Goal: Task Accomplishment & Management: Manage account settings

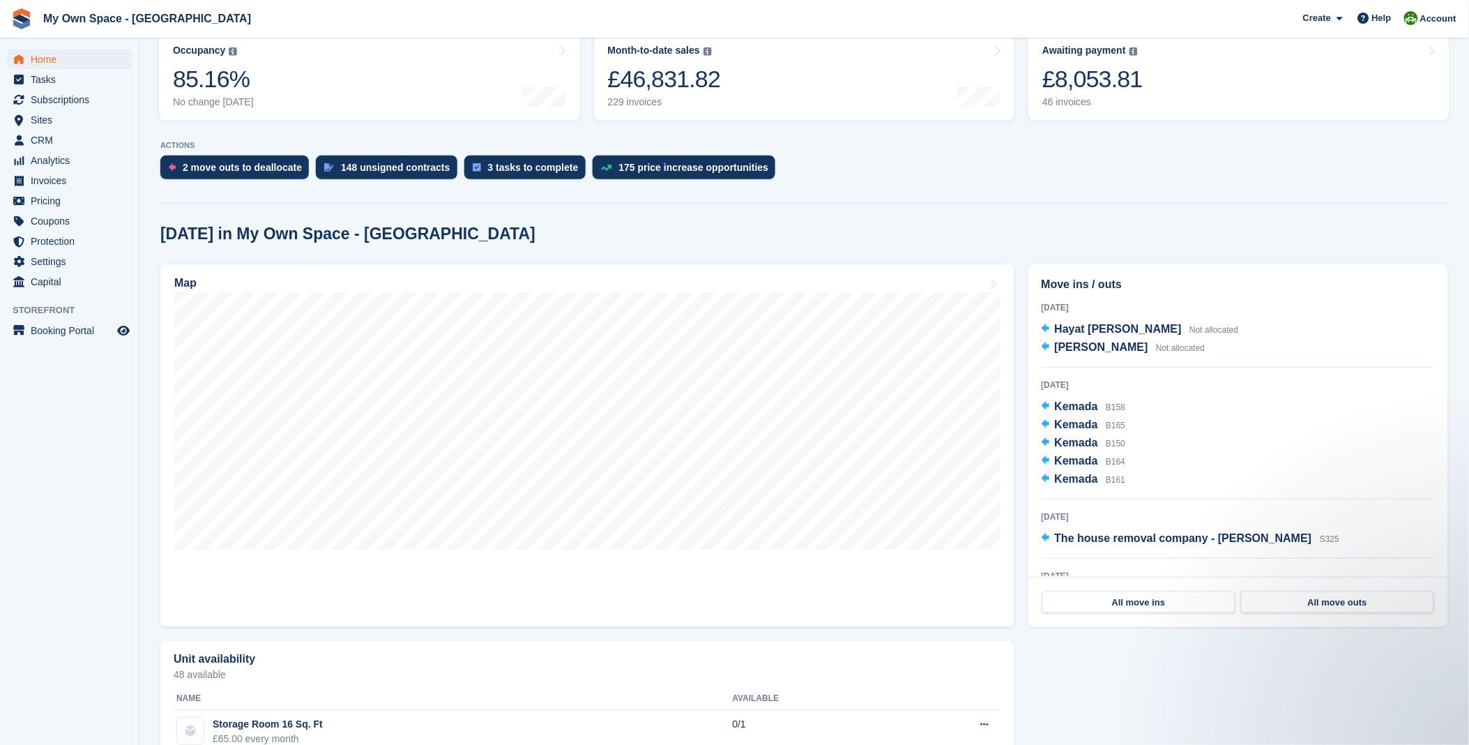
scroll to position [155, 0]
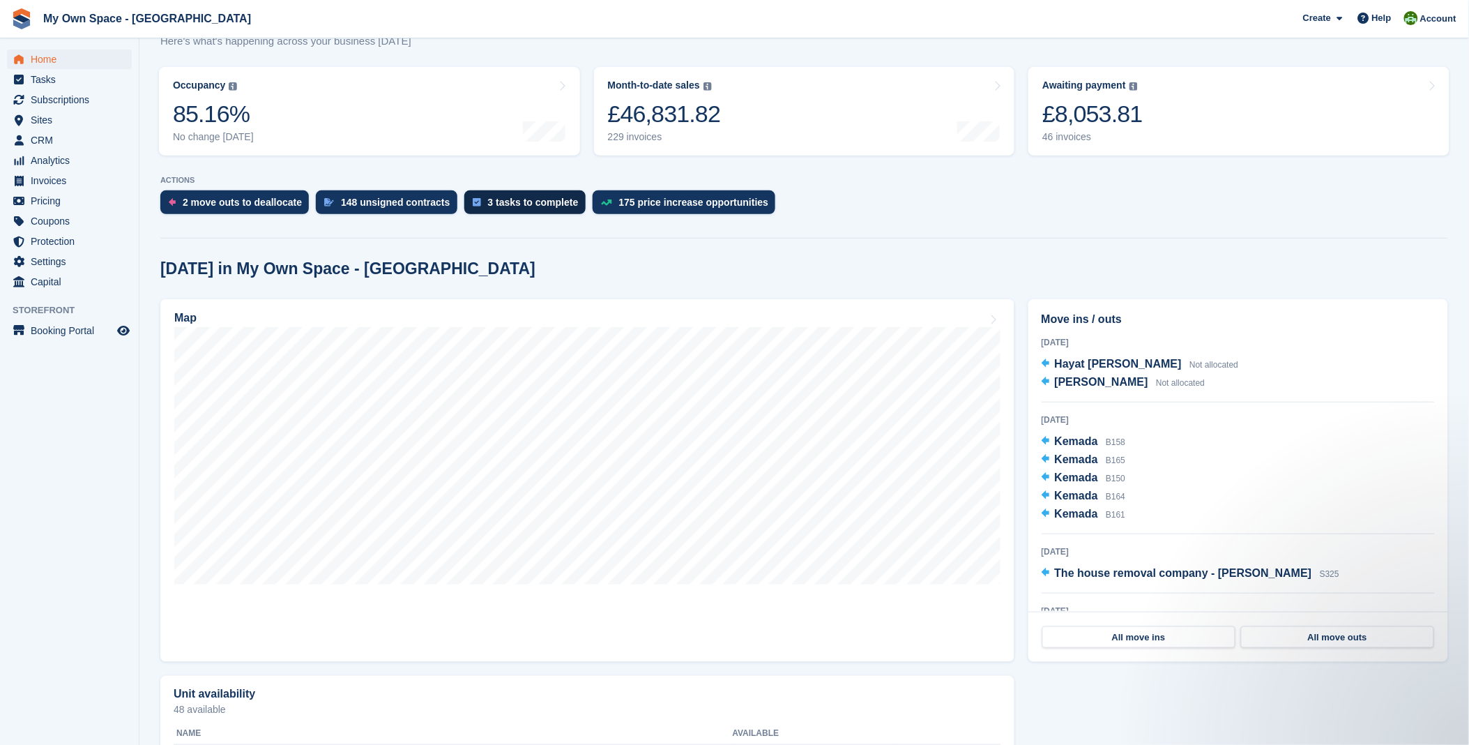
click at [496, 199] on div "3 tasks to complete" at bounding box center [533, 202] width 91 height 11
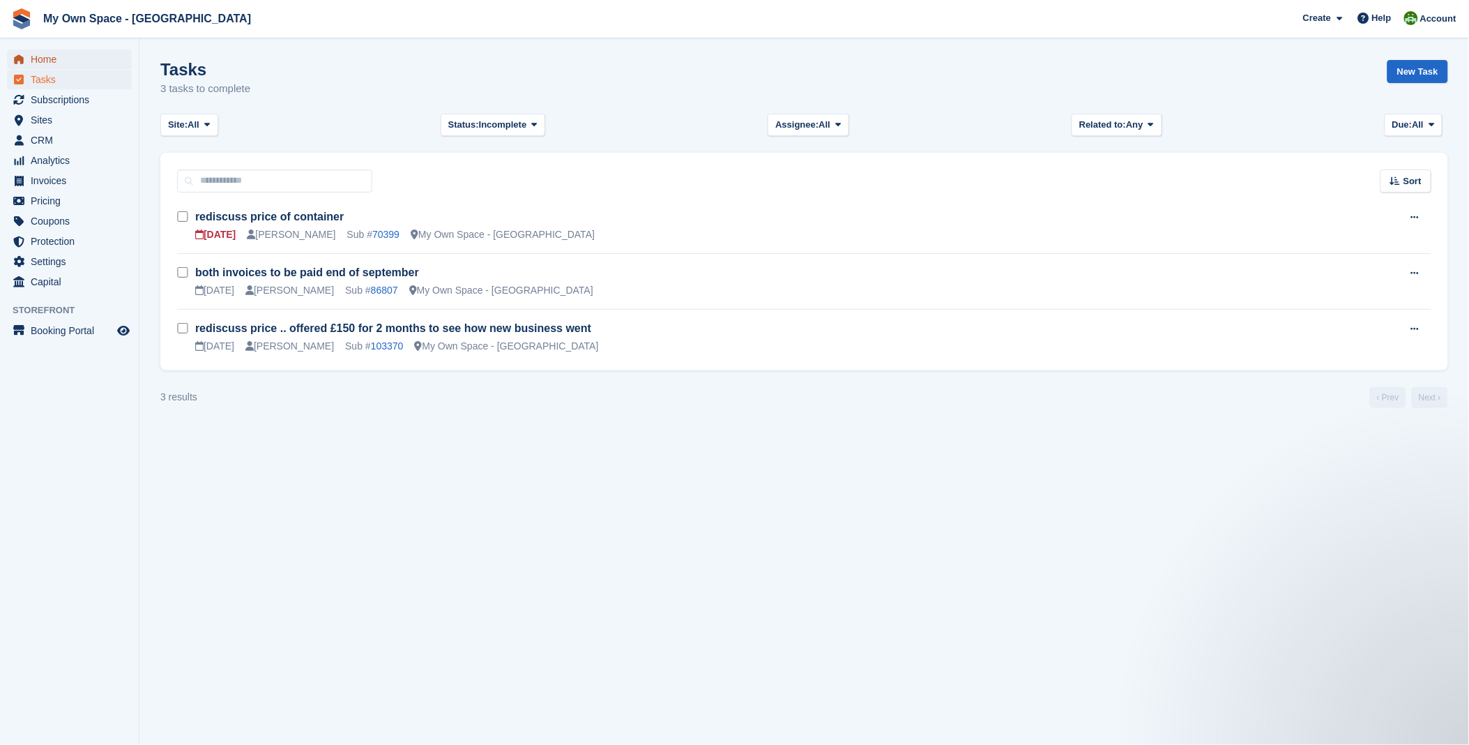
click at [84, 58] on span "Home" at bounding box center [73, 60] width 84 height 20
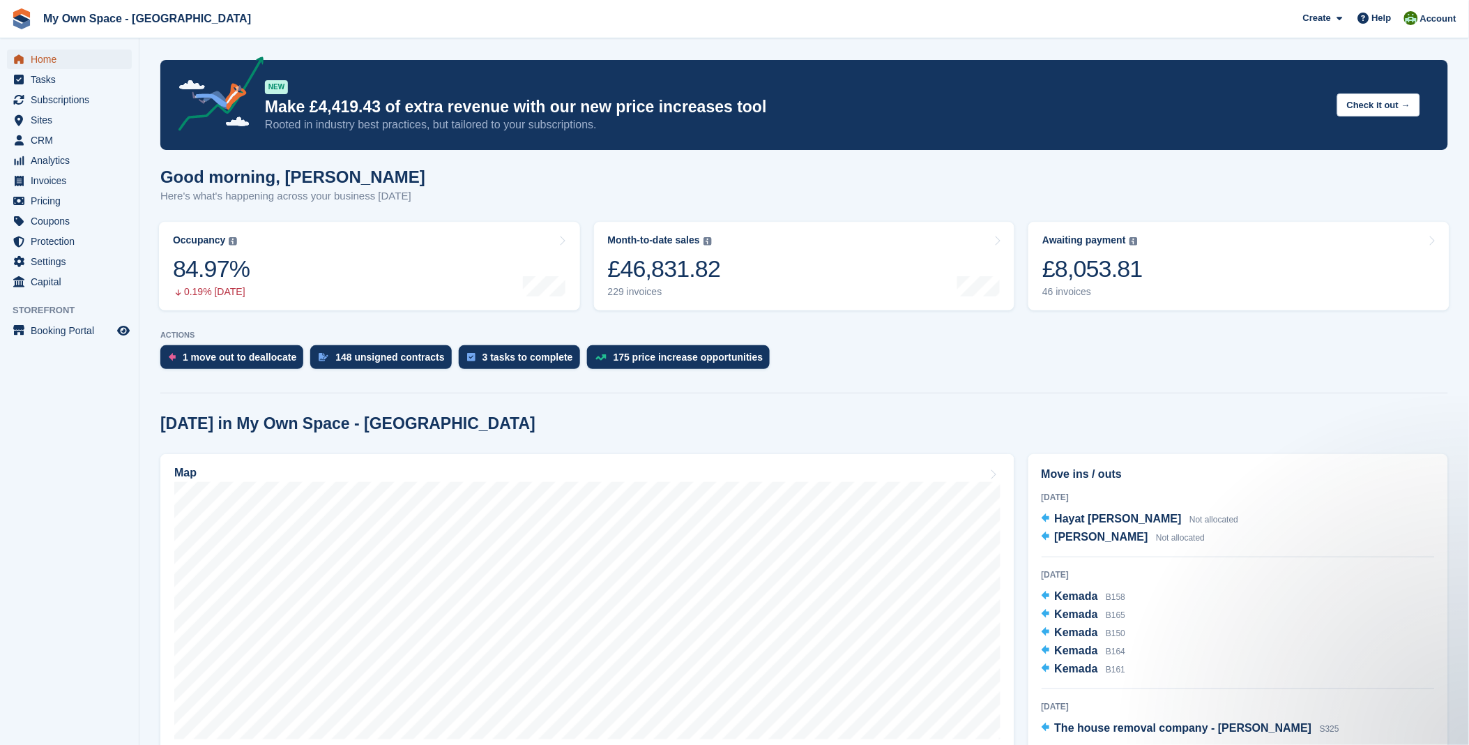
click at [52, 56] on span "Home" at bounding box center [73, 60] width 84 height 20
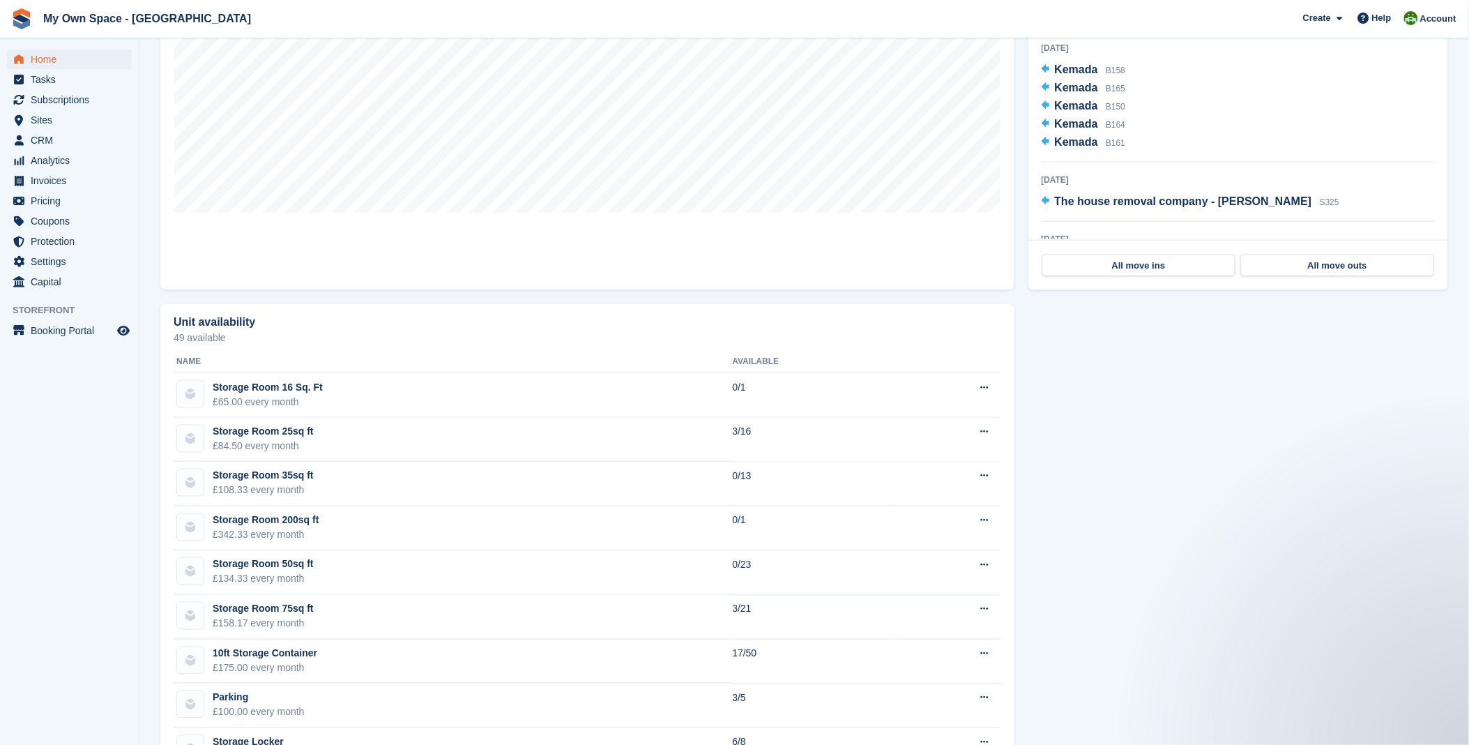
scroll to position [464, 0]
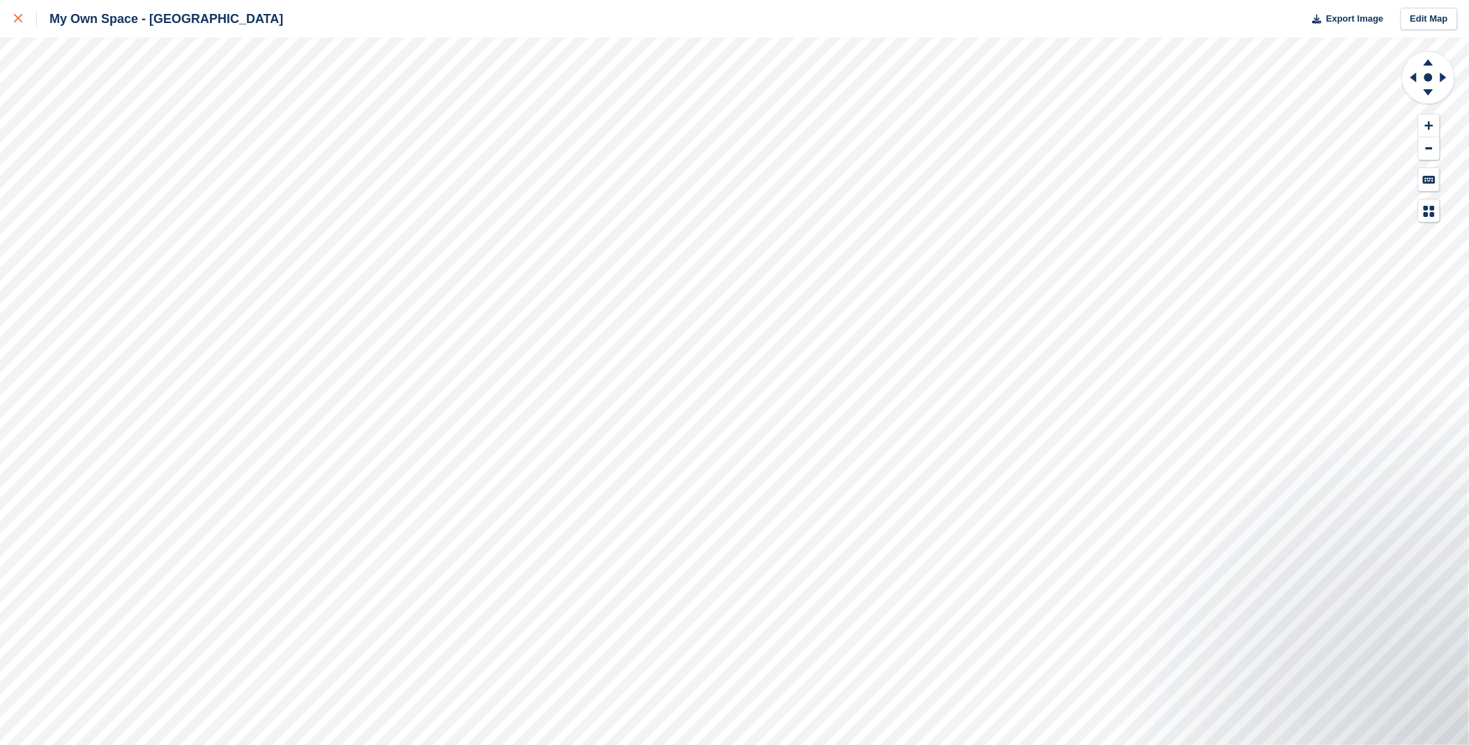
click at [18, 18] on icon at bounding box center [18, 18] width 8 height 8
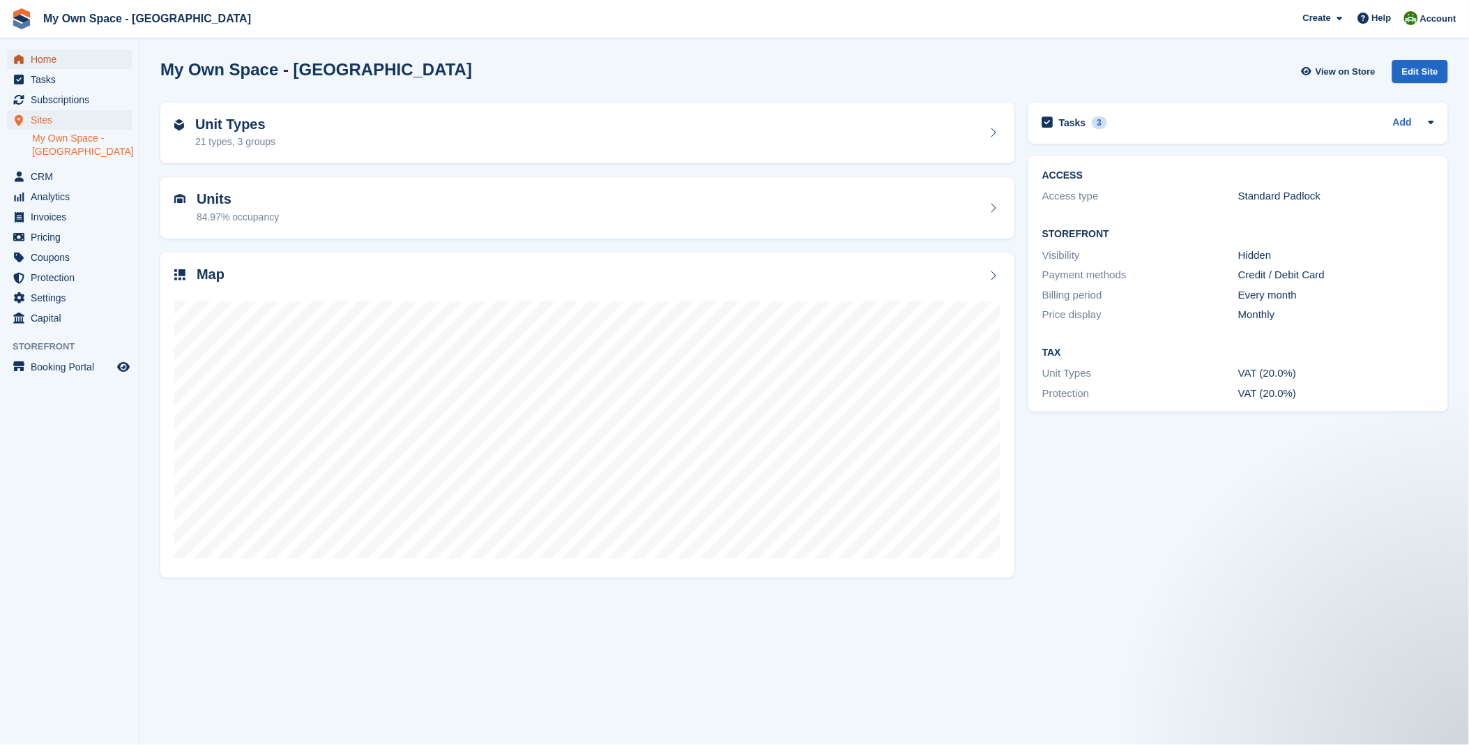
click at [63, 59] on span "Home" at bounding box center [73, 60] width 84 height 20
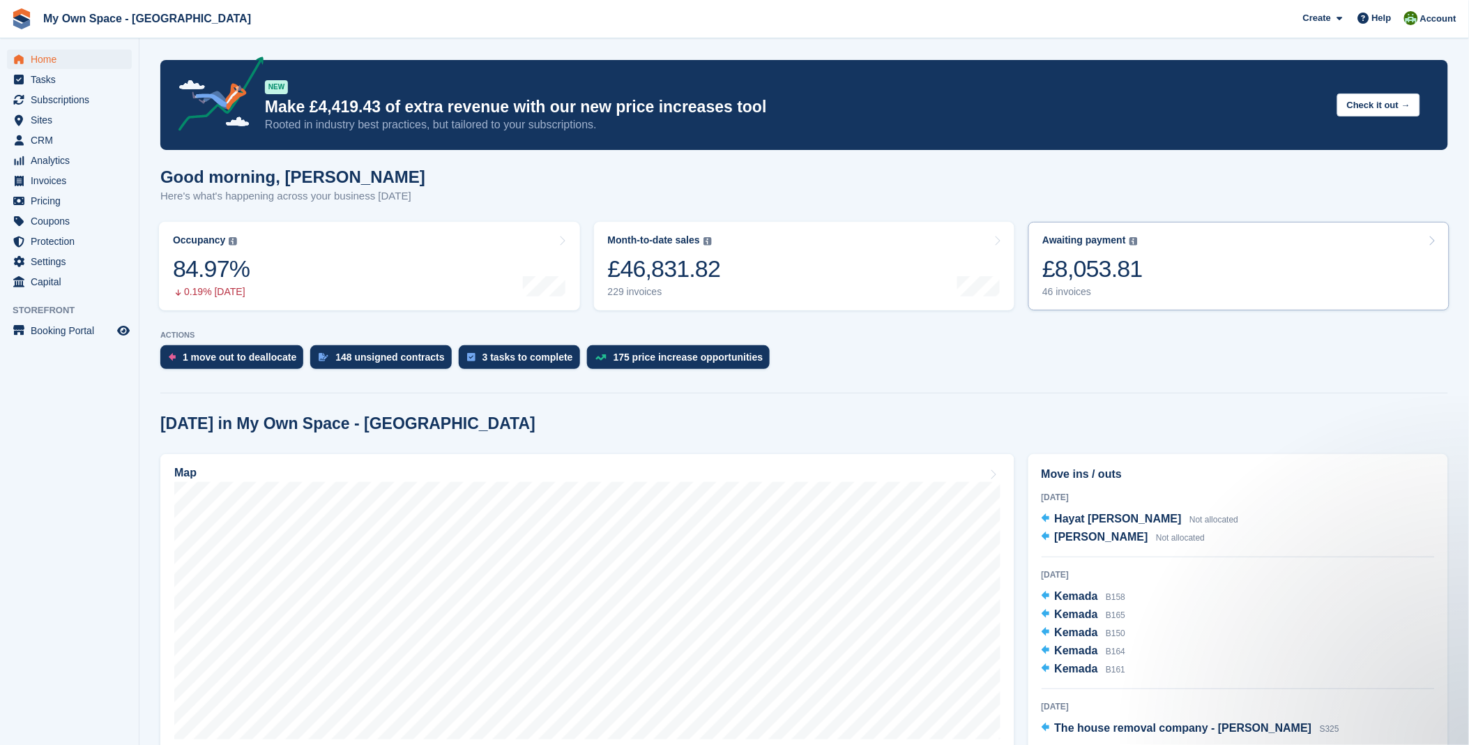
click at [1222, 291] on link "Awaiting payment The total outstanding balance on all open invoices. £8,053.81 …" at bounding box center [1238, 266] width 421 height 89
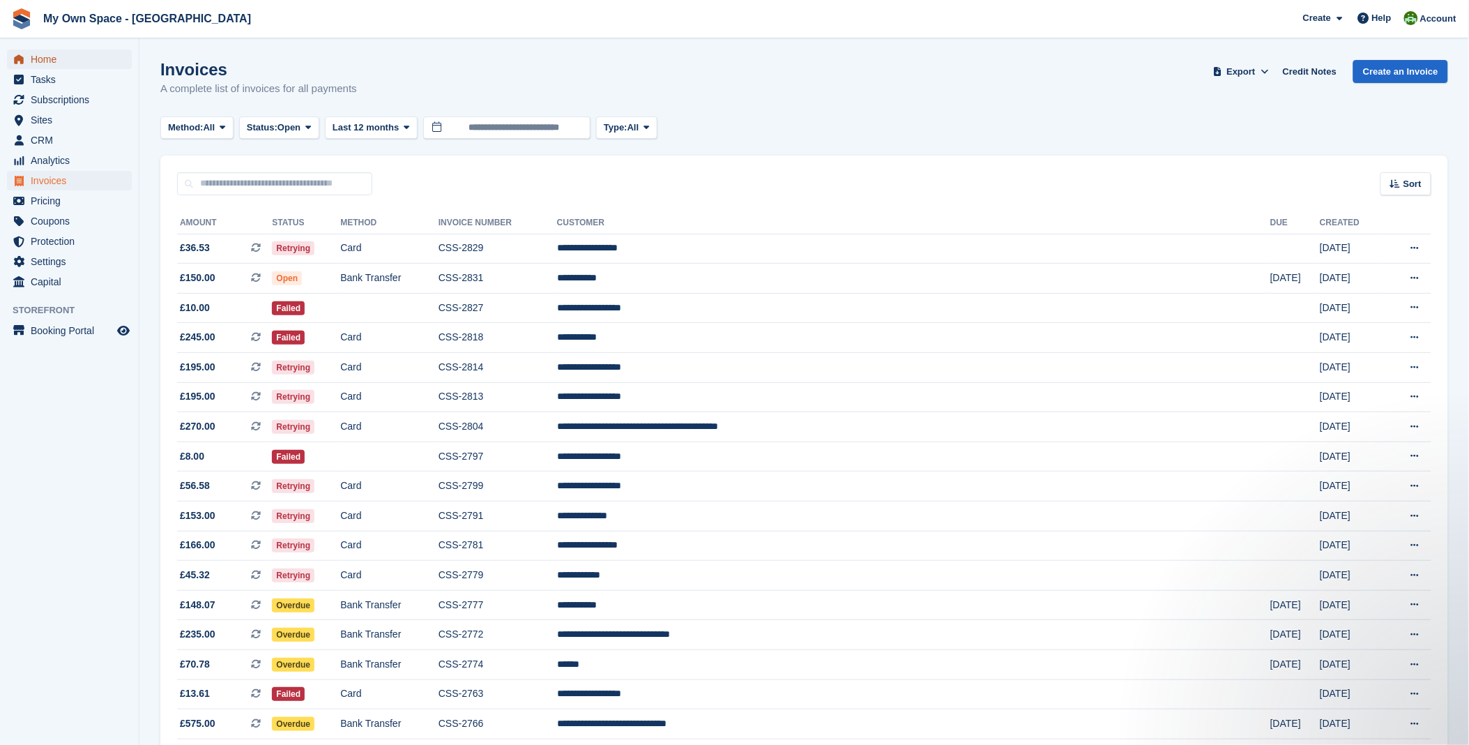
click at [73, 66] on span "Home" at bounding box center [73, 60] width 84 height 20
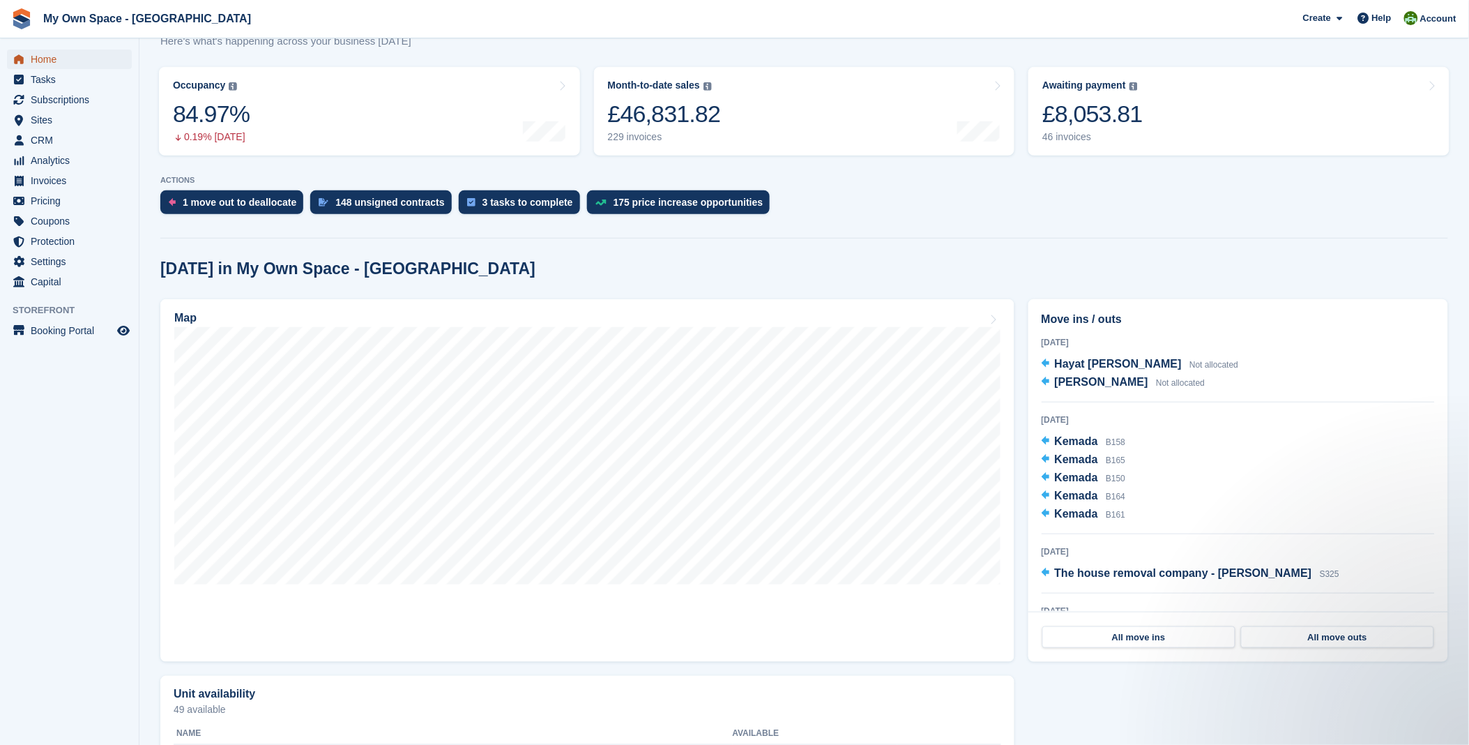
click at [61, 52] on span "Home" at bounding box center [73, 60] width 84 height 20
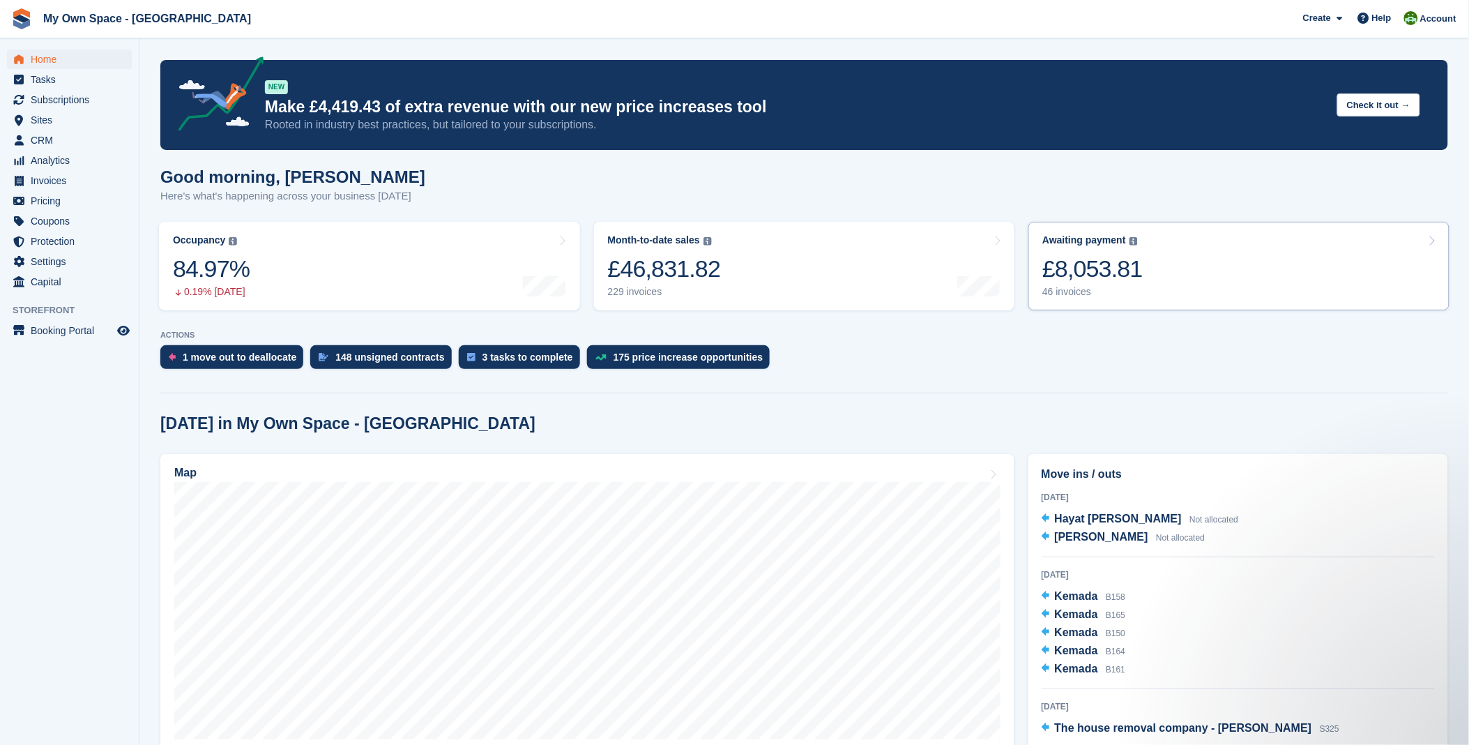
click at [1182, 270] on link "Awaiting payment The total outstanding balance on all open invoices. £8,053.81 …" at bounding box center [1238, 266] width 421 height 89
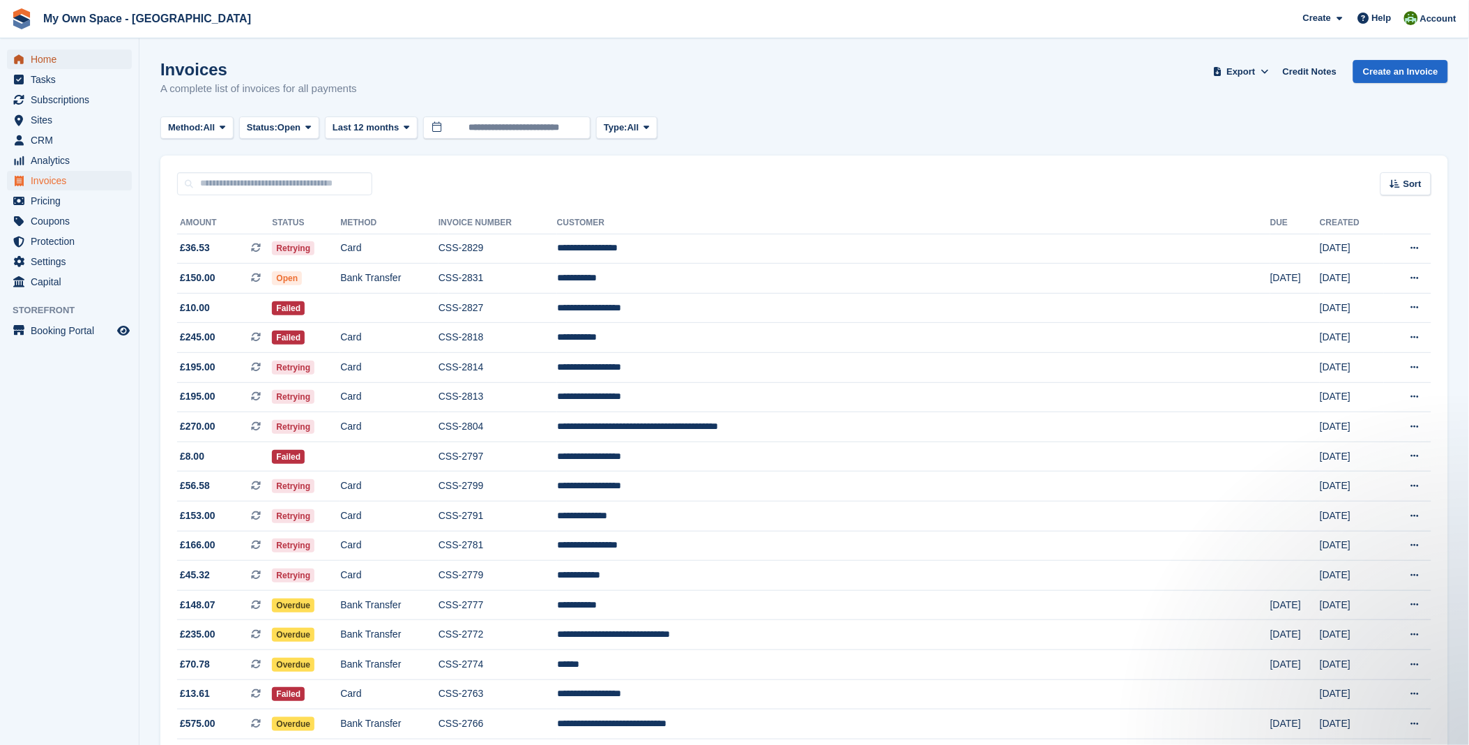
click at [51, 56] on span "Home" at bounding box center [73, 60] width 84 height 20
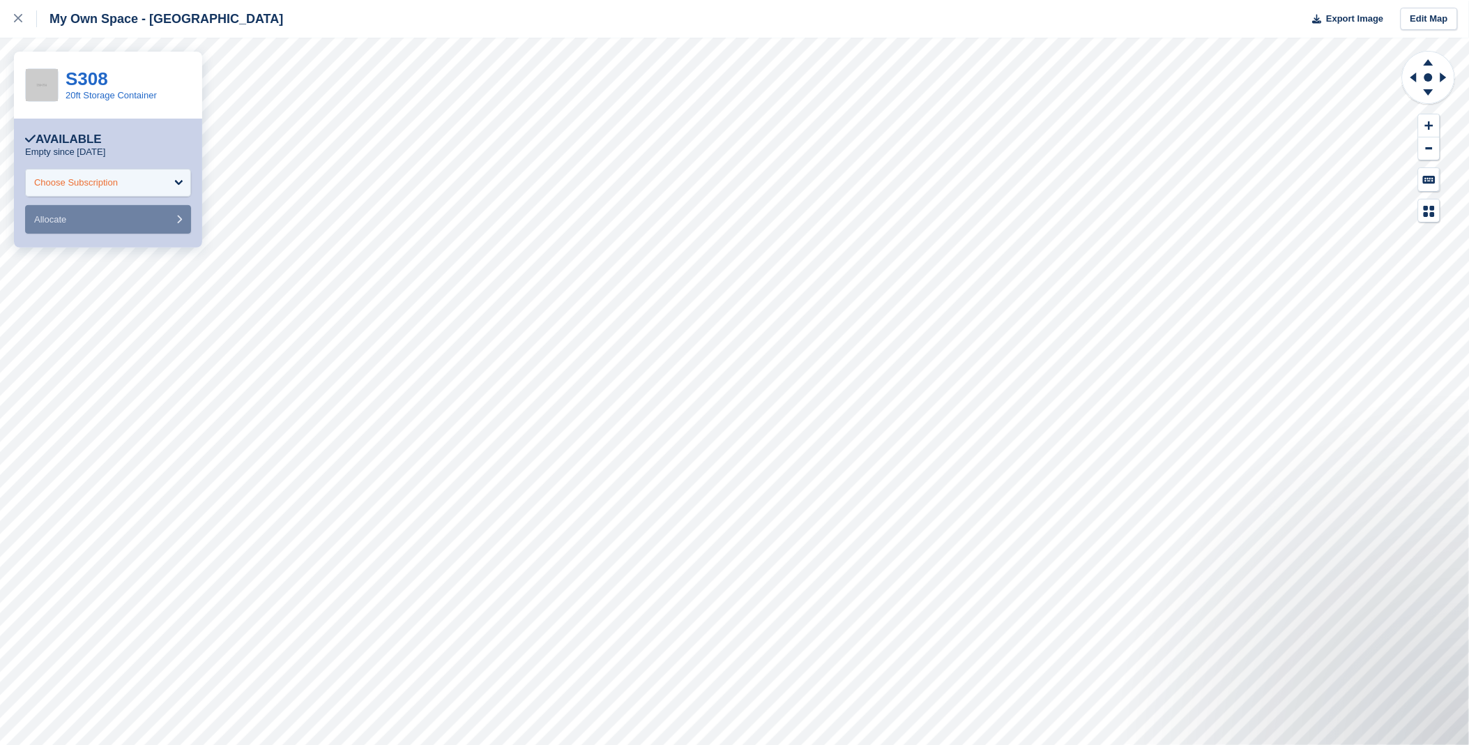
click at [122, 190] on div "Choose Subscription" at bounding box center [108, 183] width 166 height 28
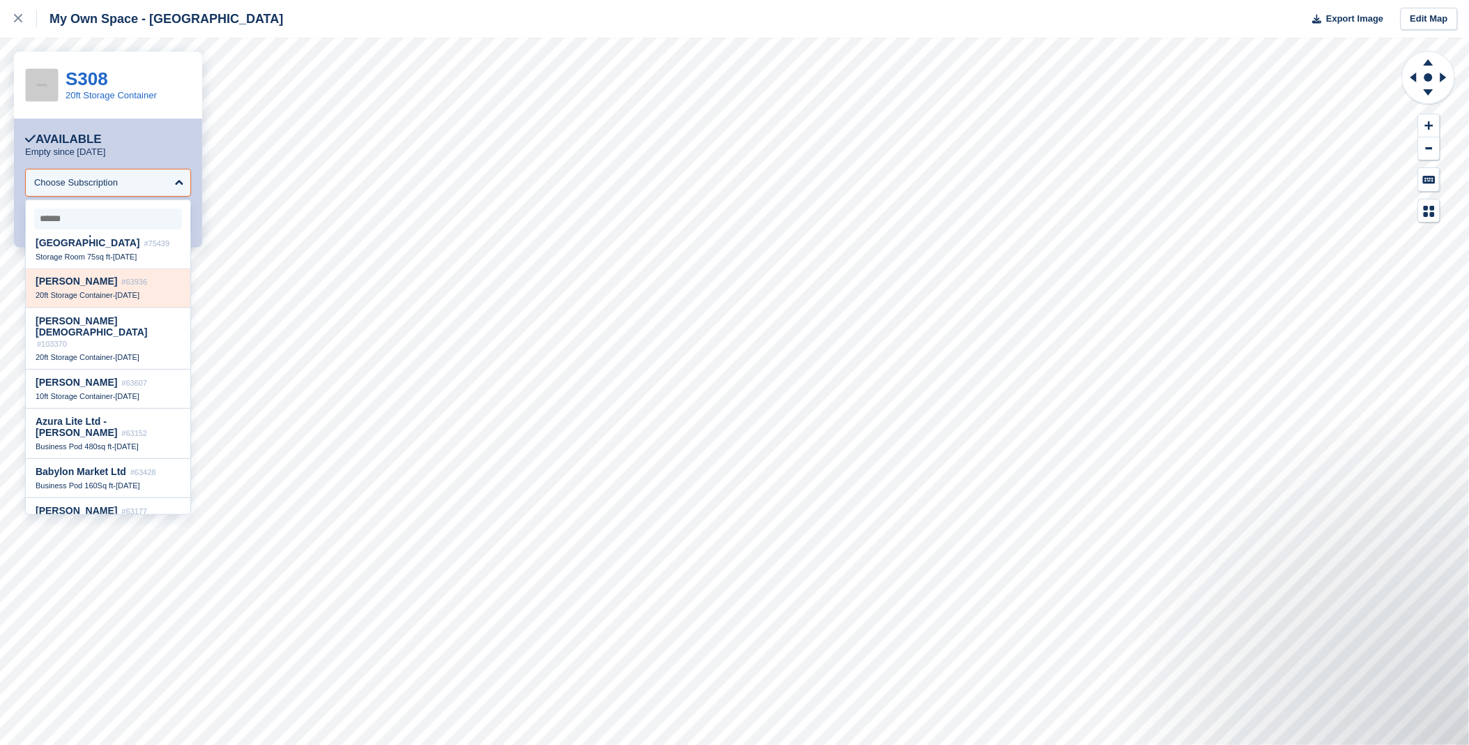
scroll to position [929, 0]
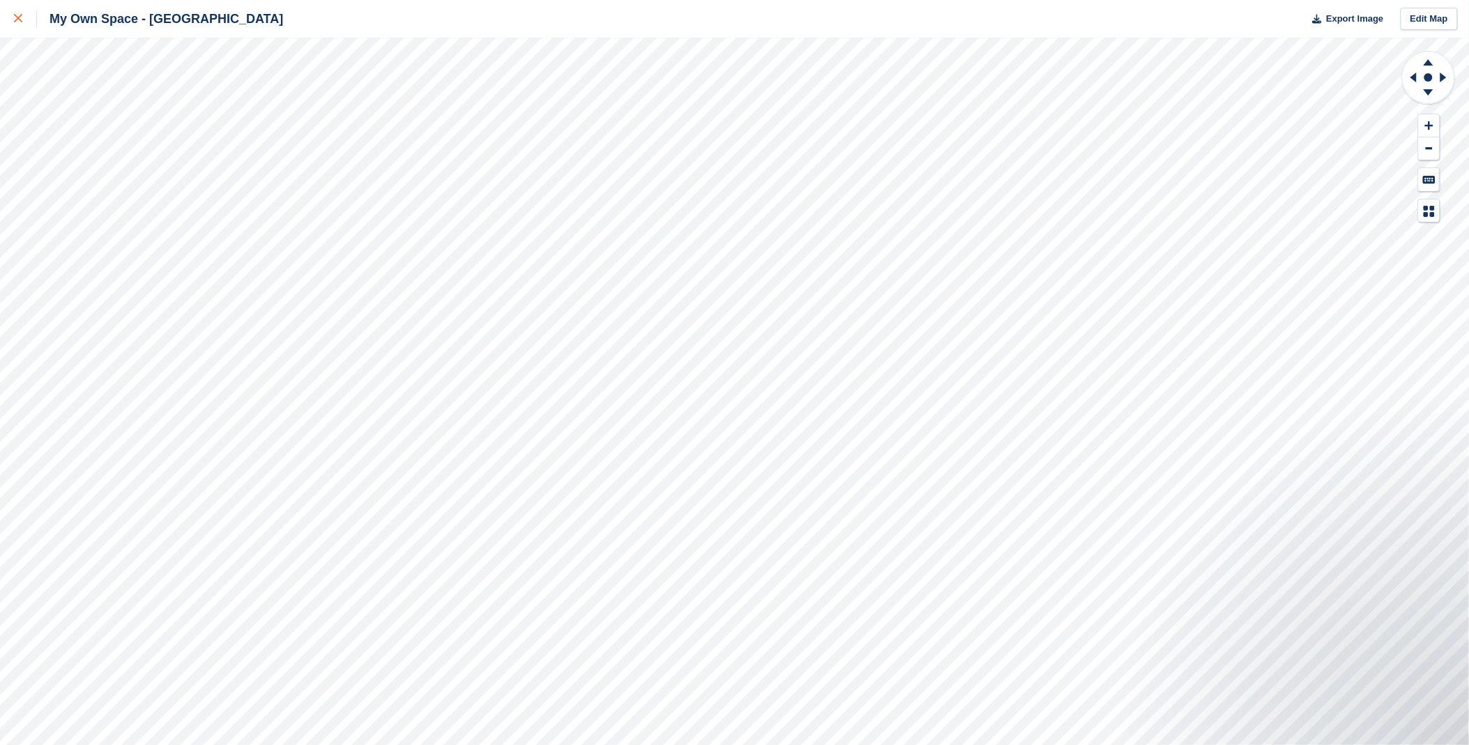
click at [18, 21] on icon at bounding box center [18, 18] width 8 height 8
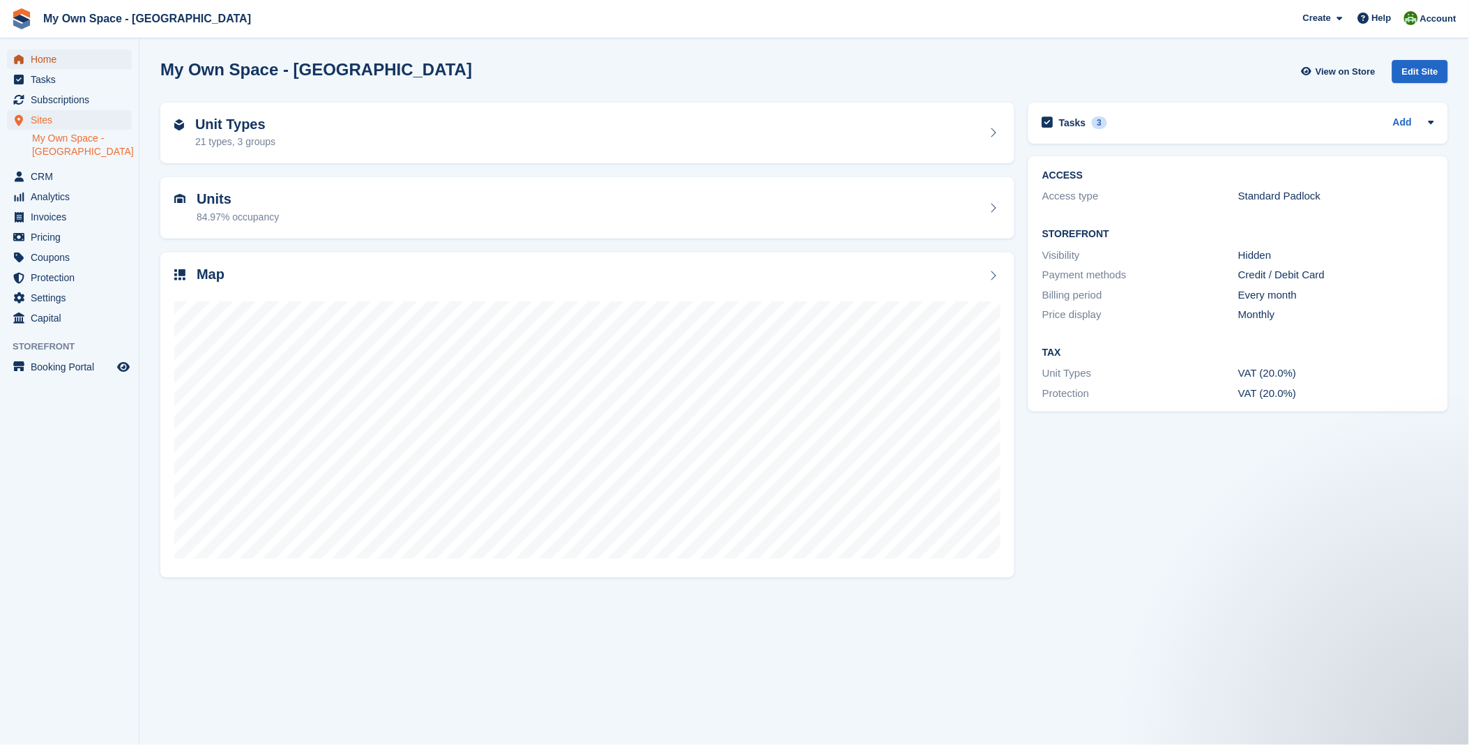
click at [50, 56] on span "Home" at bounding box center [73, 60] width 84 height 20
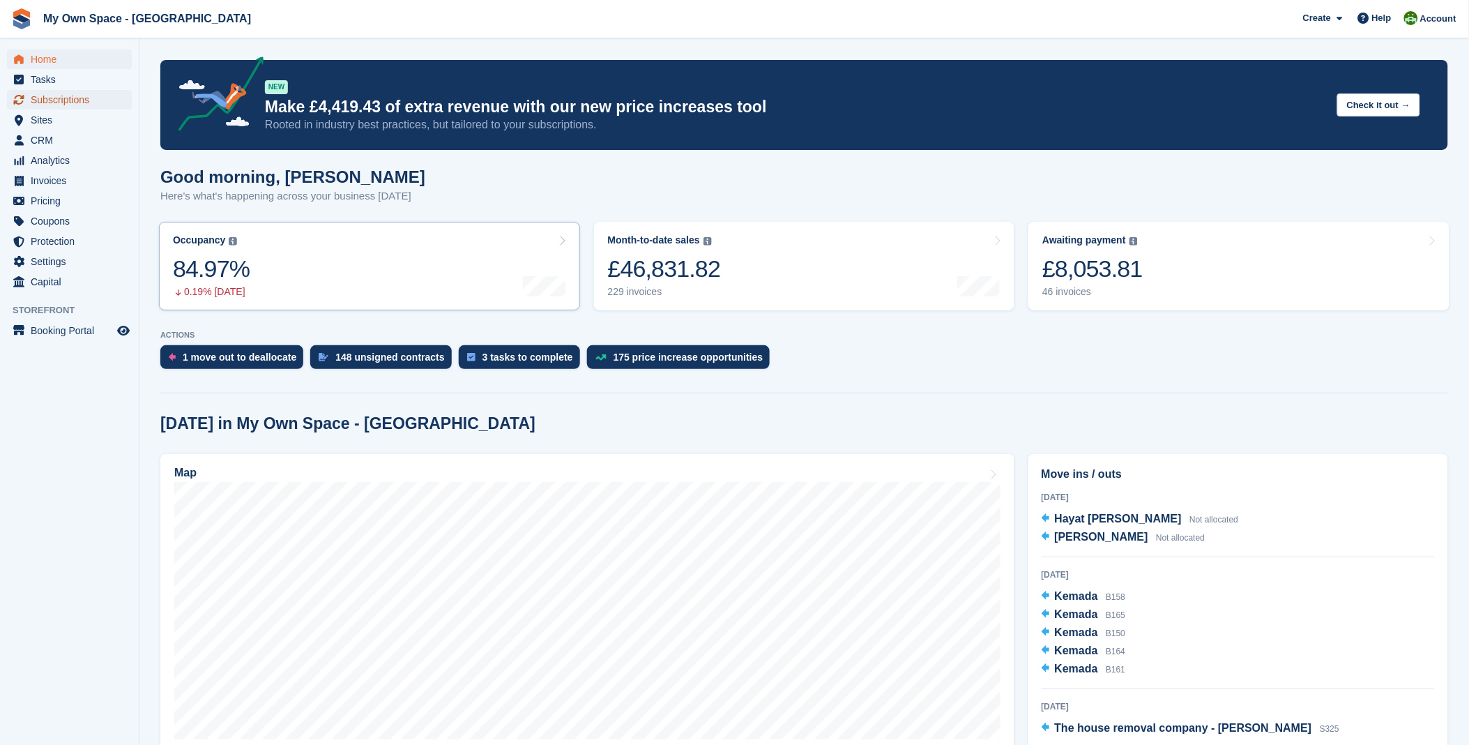
click at [75, 102] on span "Subscriptions" at bounding box center [73, 100] width 84 height 20
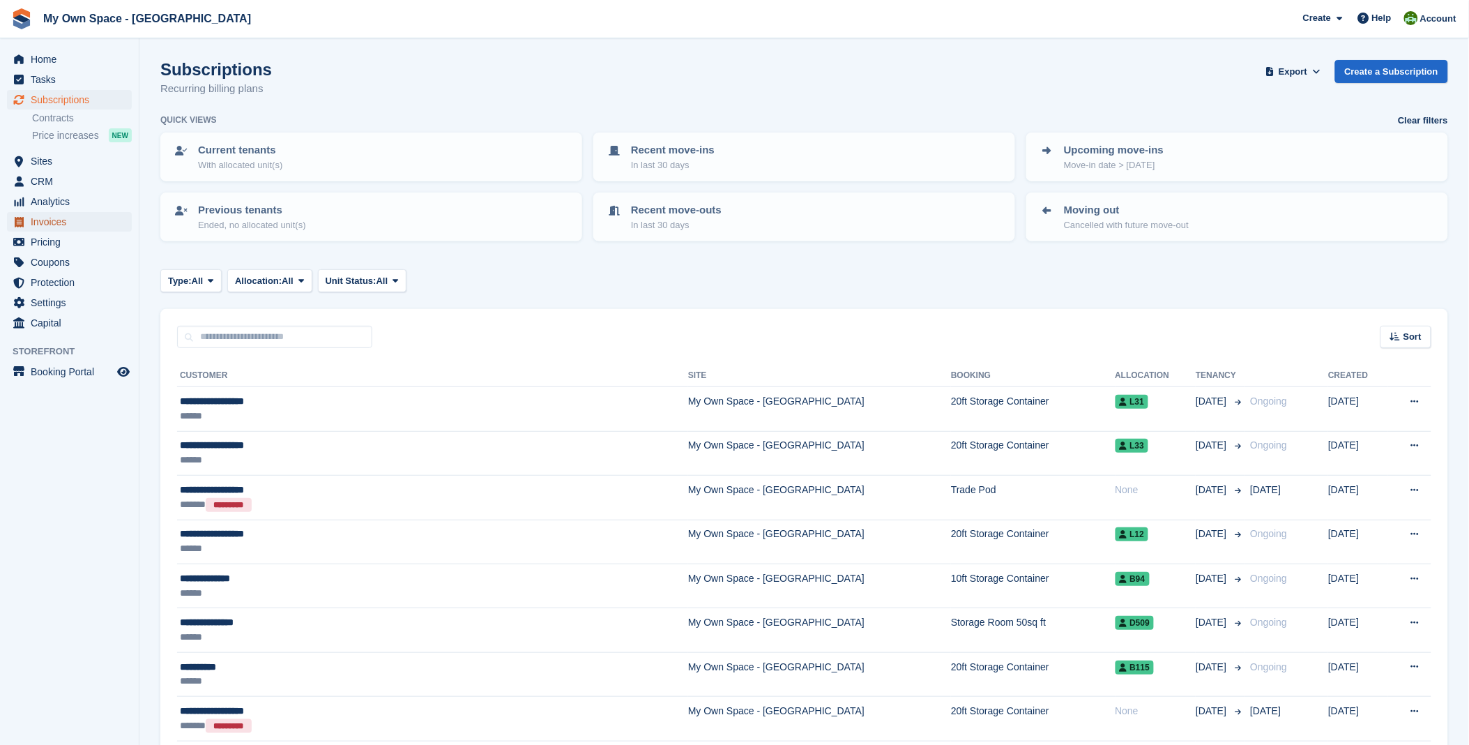
click at [43, 225] on span "Invoices" at bounding box center [73, 222] width 84 height 20
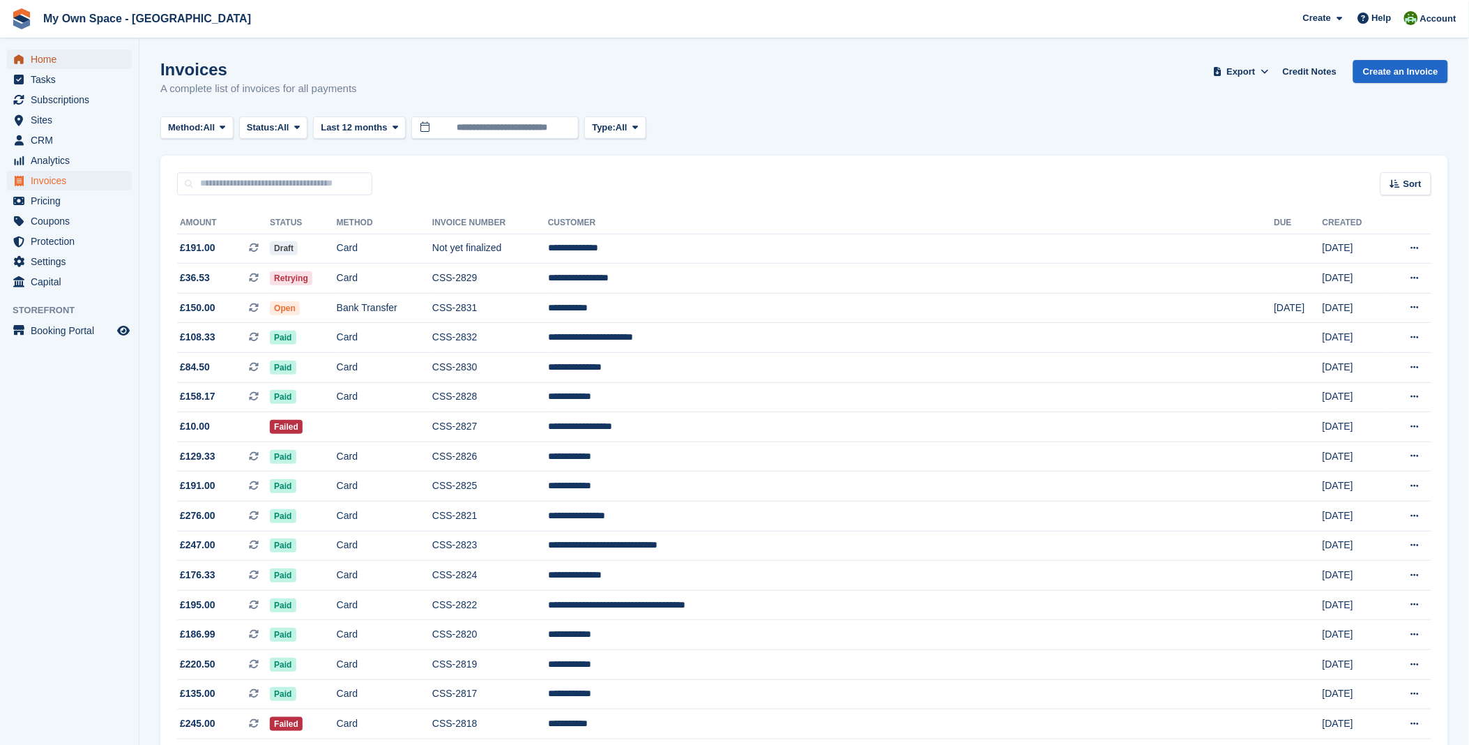
click at [63, 66] on span "Home" at bounding box center [73, 60] width 84 height 20
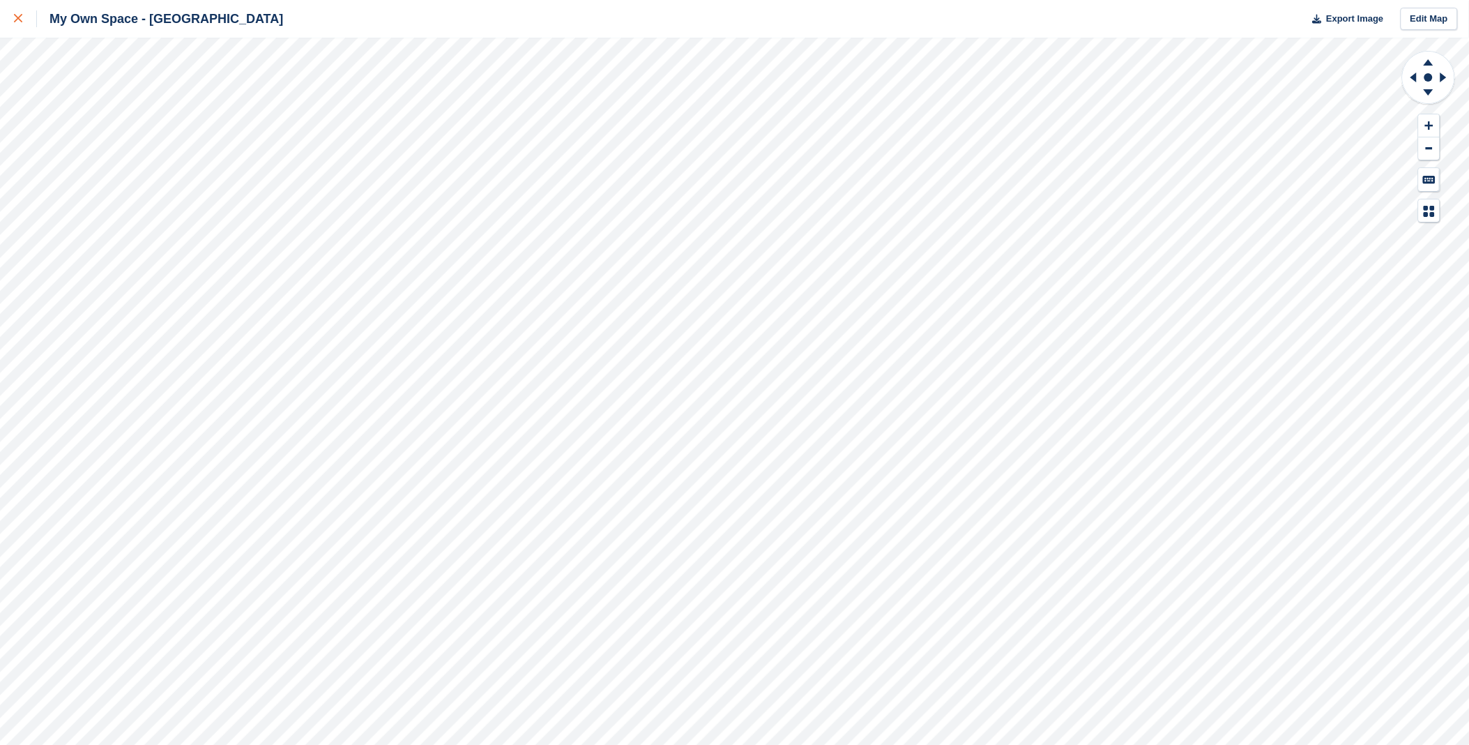
click at [15, 22] on icon at bounding box center [18, 18] width 8 height 8
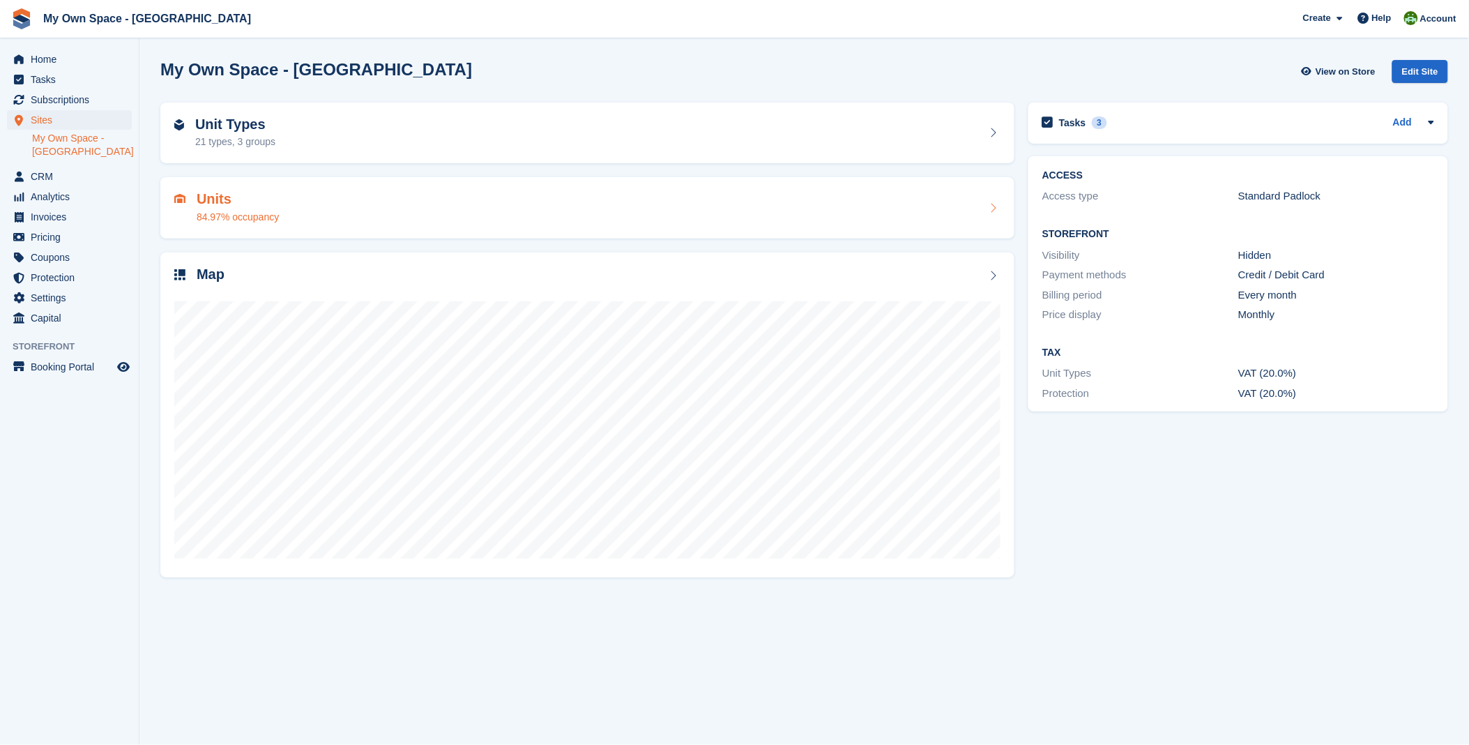
click at [368, 201] on div "Units 84.97% occupancy" at bounding box center [587, 207] width 826 height 33
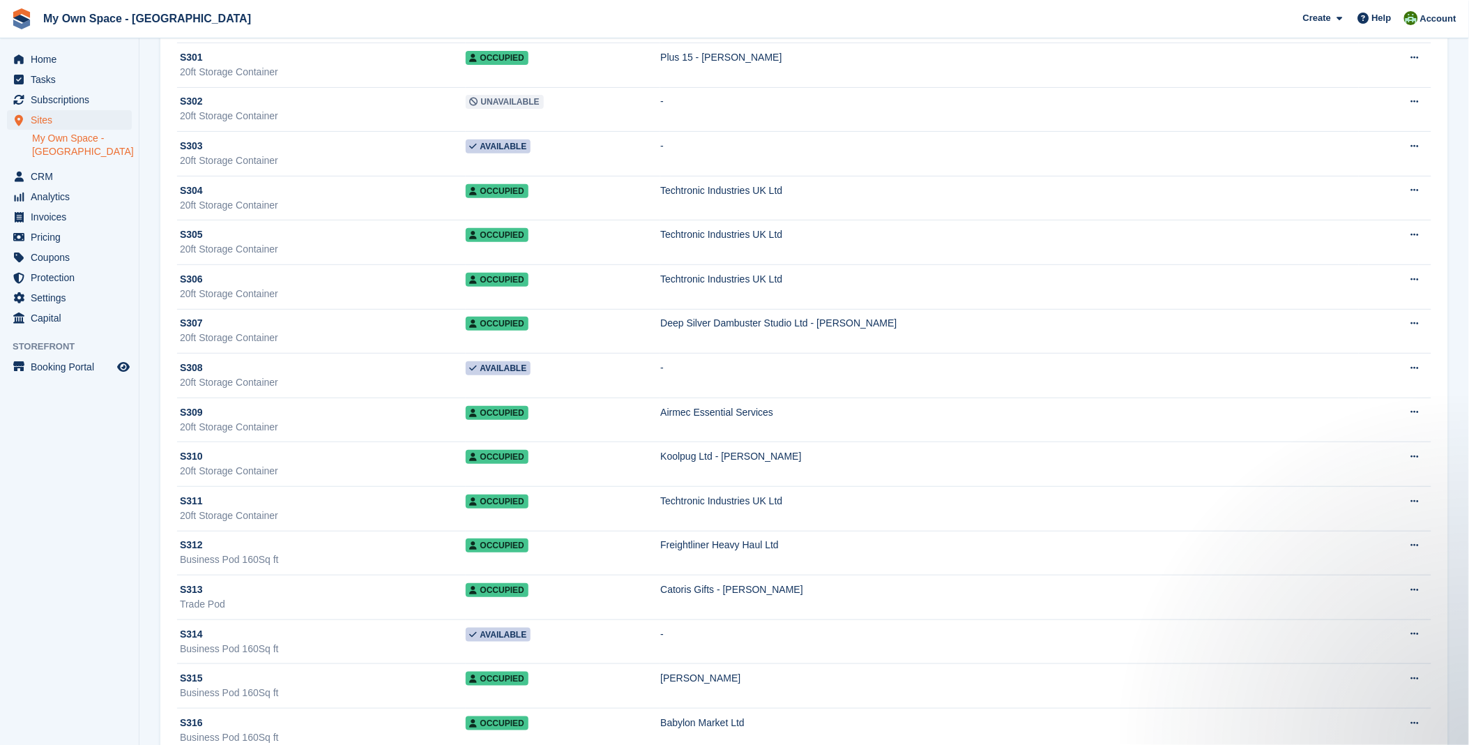
scroll to position [11391, 0]
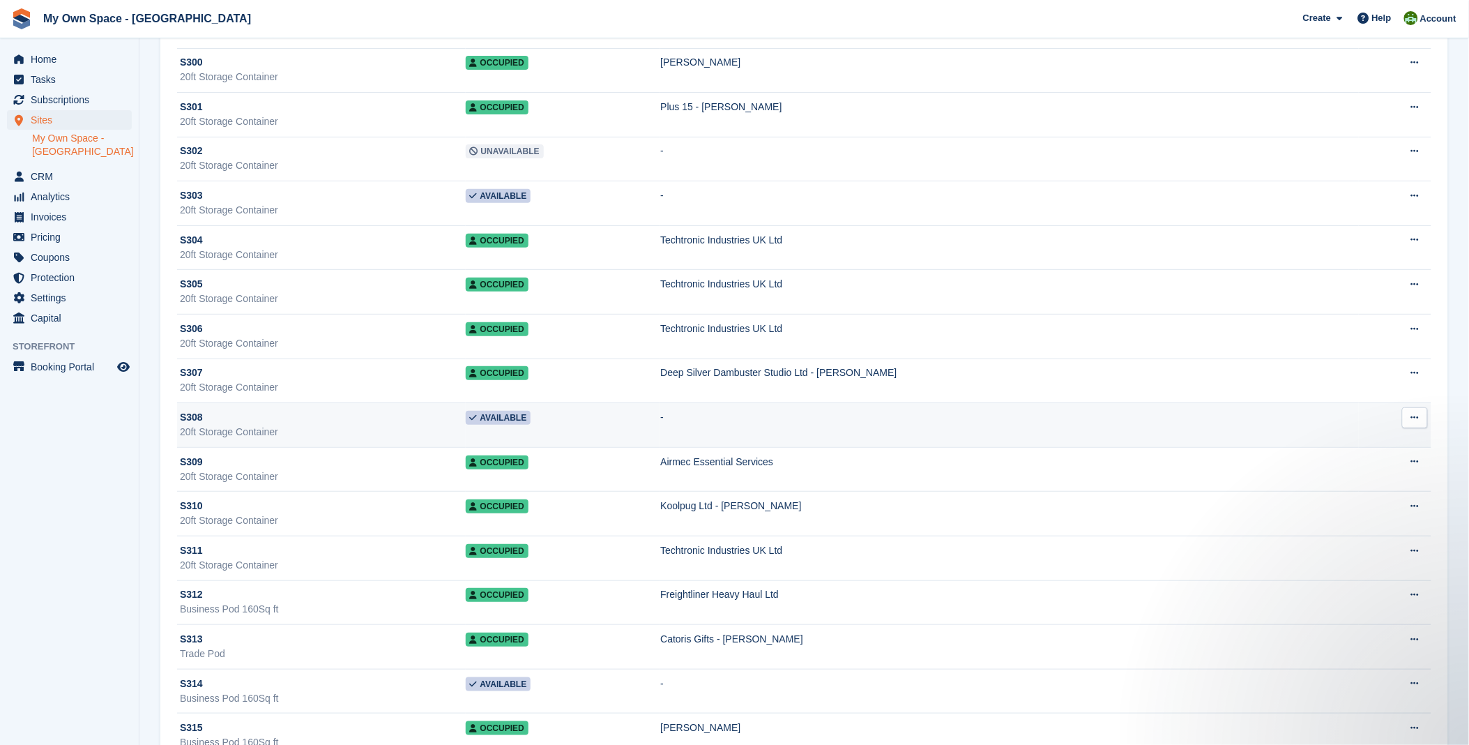
click at [528, 425] on span "Available" at bounding box center [499, 418] width 66 height 14
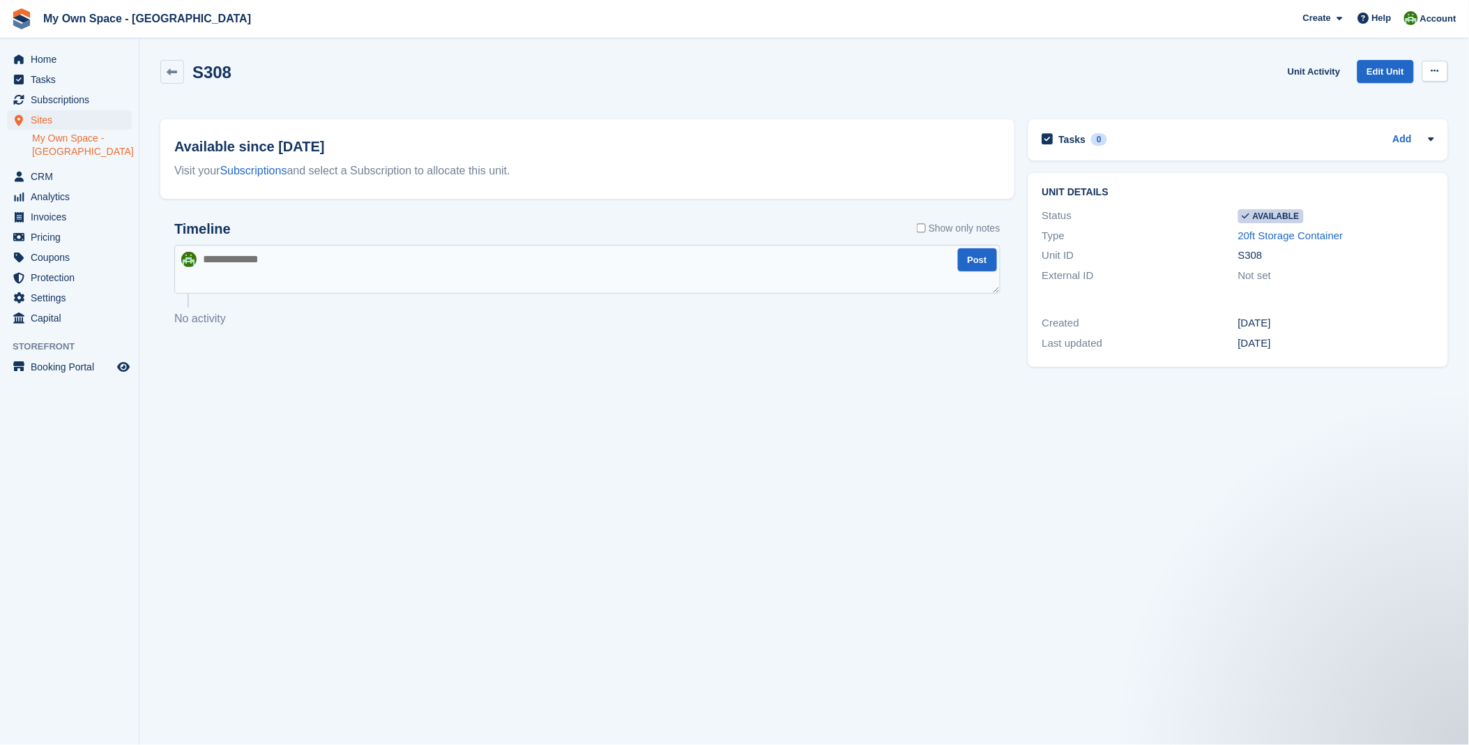
click at [1440, 73] on button at bounding box center [1435, 71] width 26 height 21
click at [1382, 100] on p "Make unavailable" at bounding box center [1381, 98] width 121 height 18
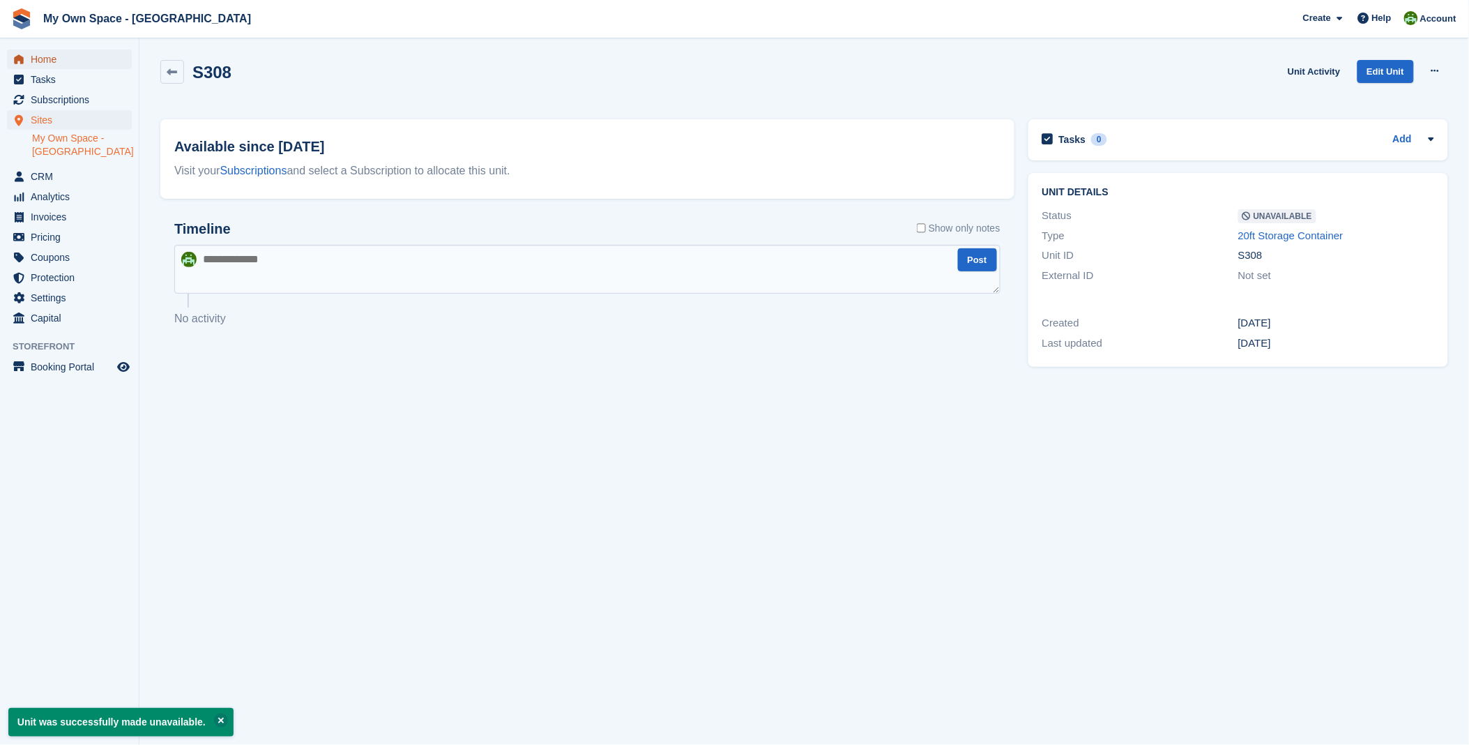
click at [64, 60] on span "Home" at bounding box center [73, 60] width 84 height 20
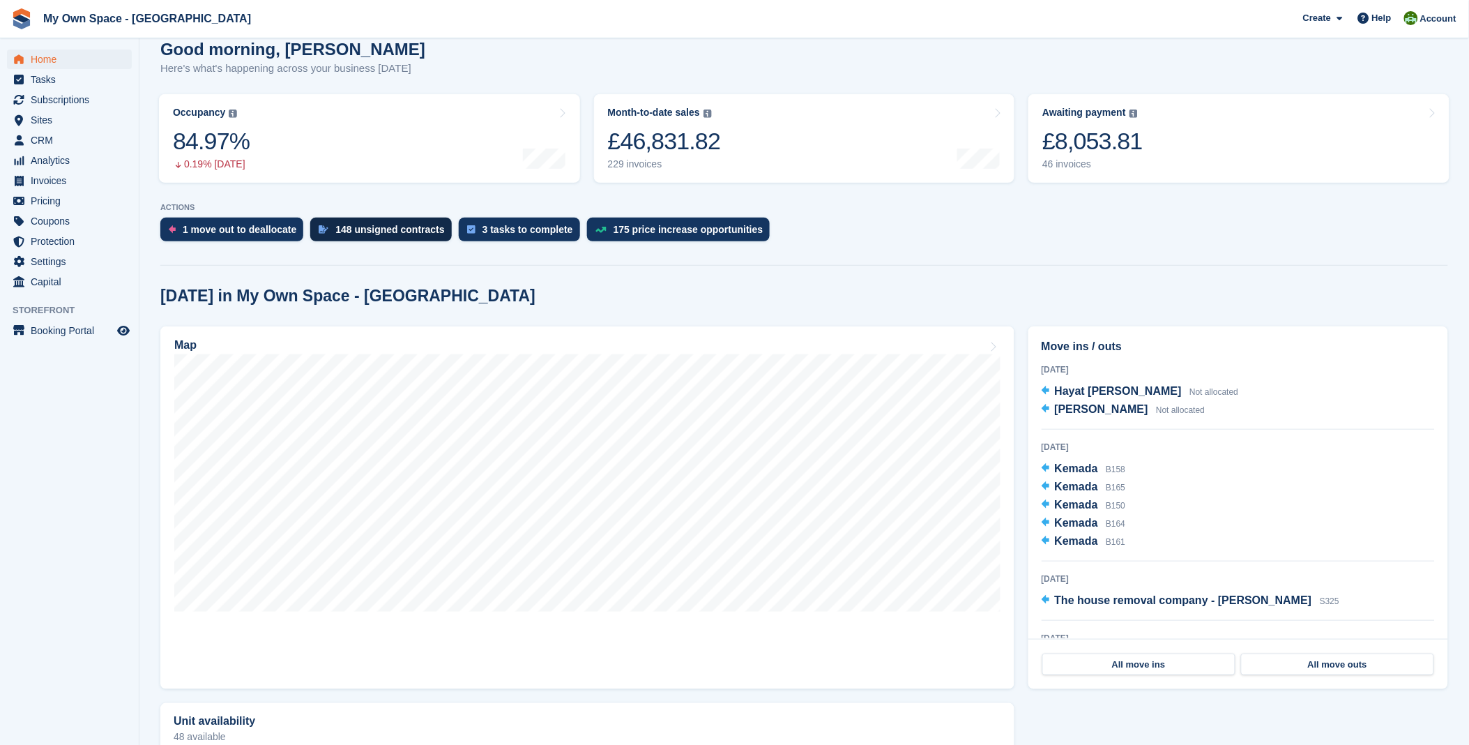
scroll to position [155, 0]
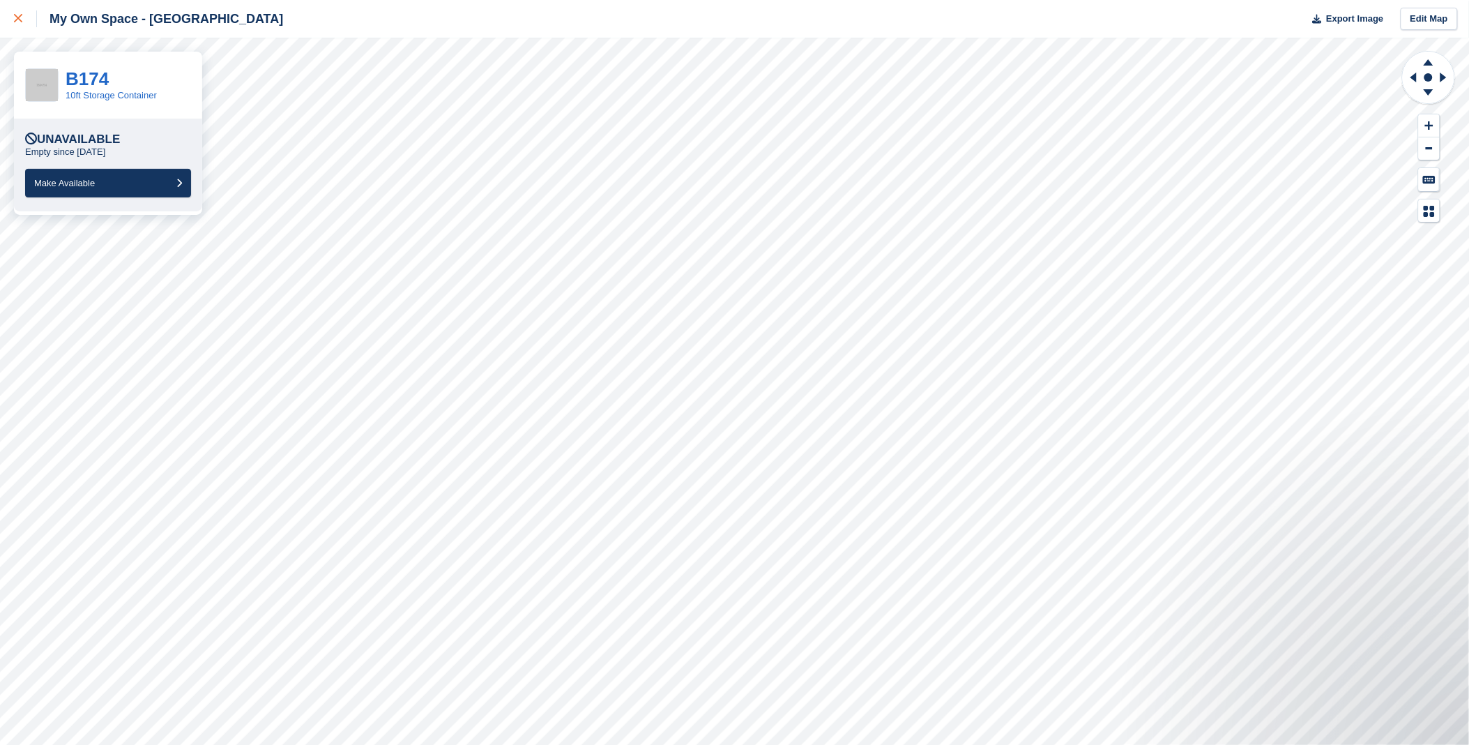
click at [17, 21] on icon at bounding box center [18, 18] width 8 height 8
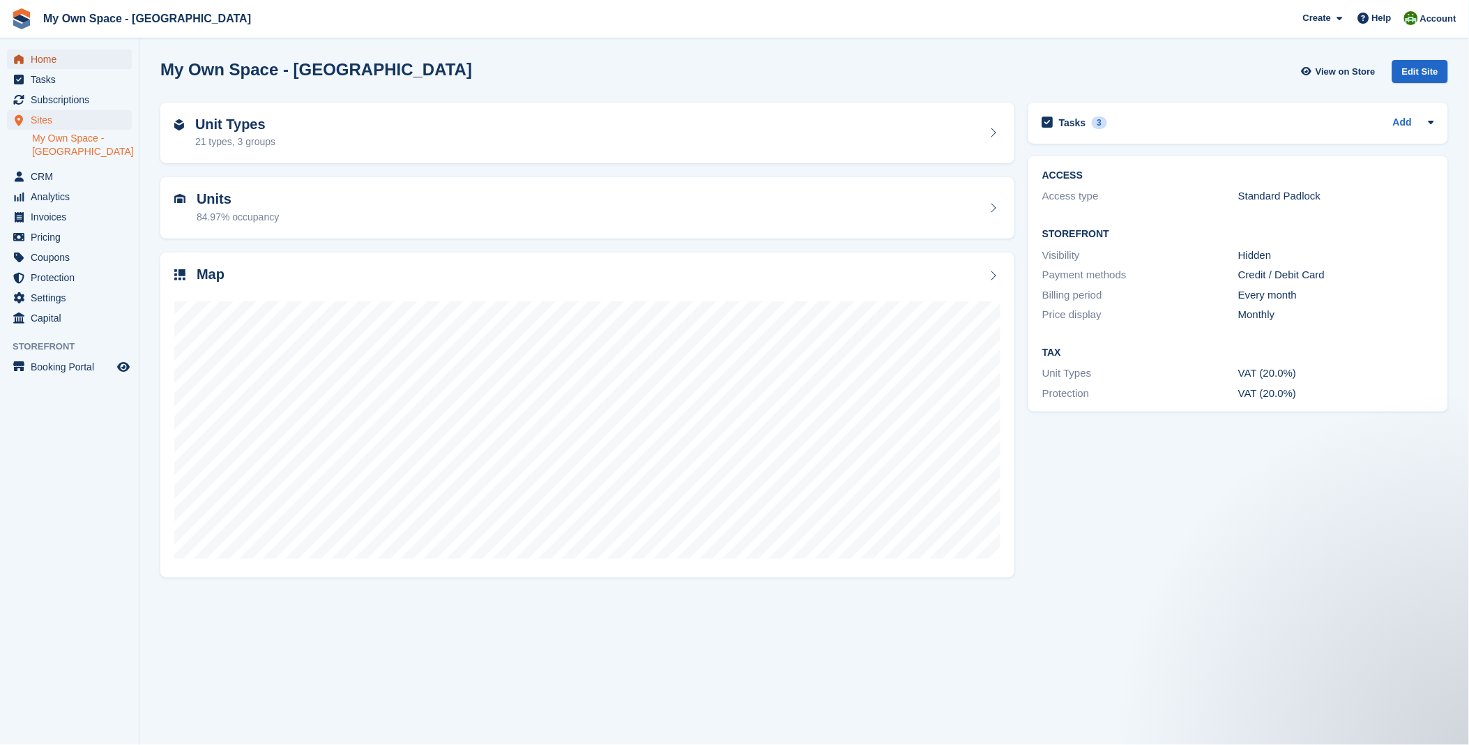
click at [61, 57] on span "Home" at bounding box center [73, 60] width 84 height 20
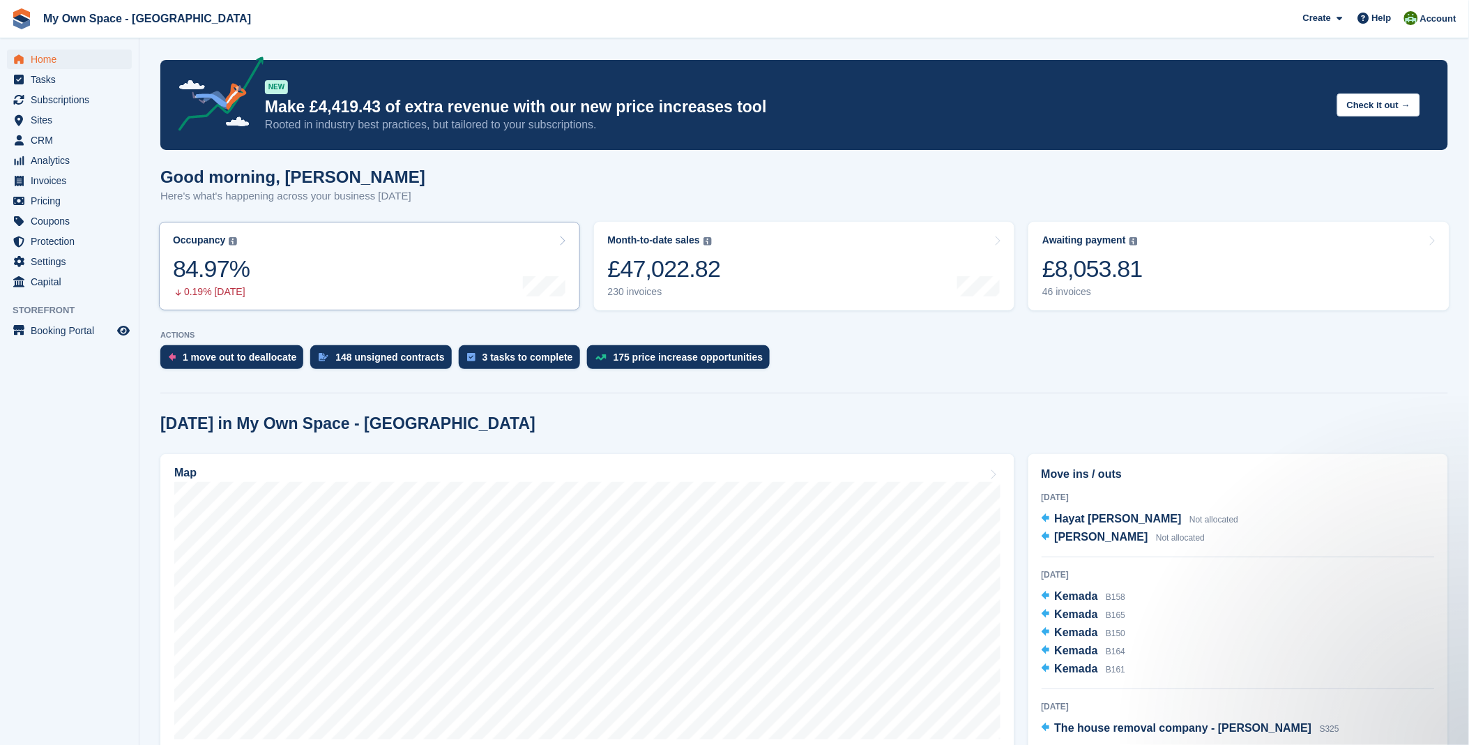
click at [399, 269] on link "Occupancy The percentage of all currently allocated units in terms of area. Inc…" at bounding box center [369, 266] width 421 height 89
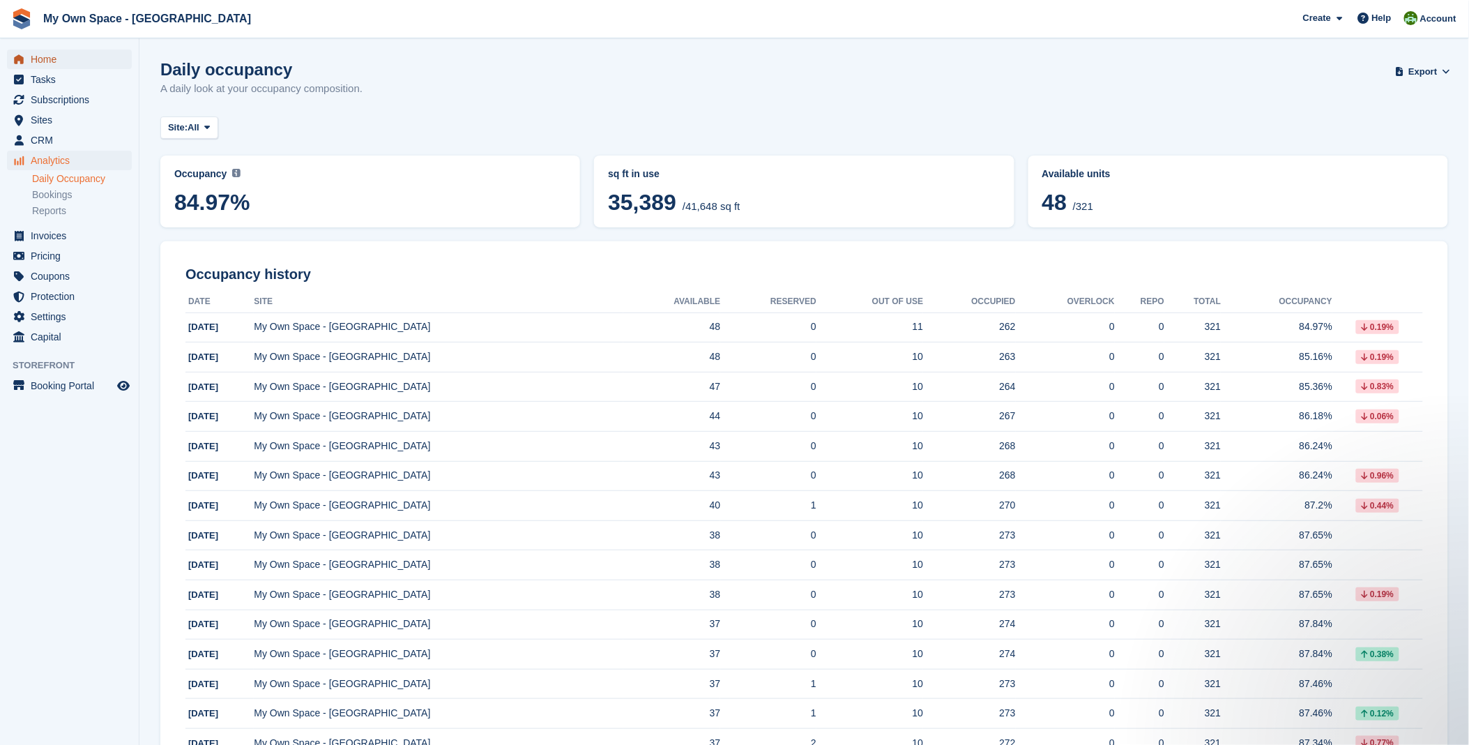
click at [42, 56] on span "Home" at bounding box center [73, 60] width 84 height 20
